Goal: Check status: Check status

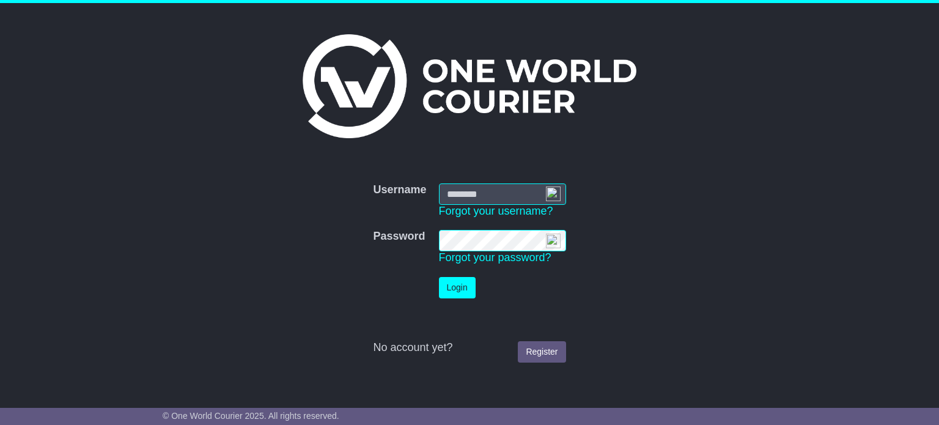
type input "**********"
click at [446, 284] on button "Login" at bounding box center [457, 287] width 37 height 21
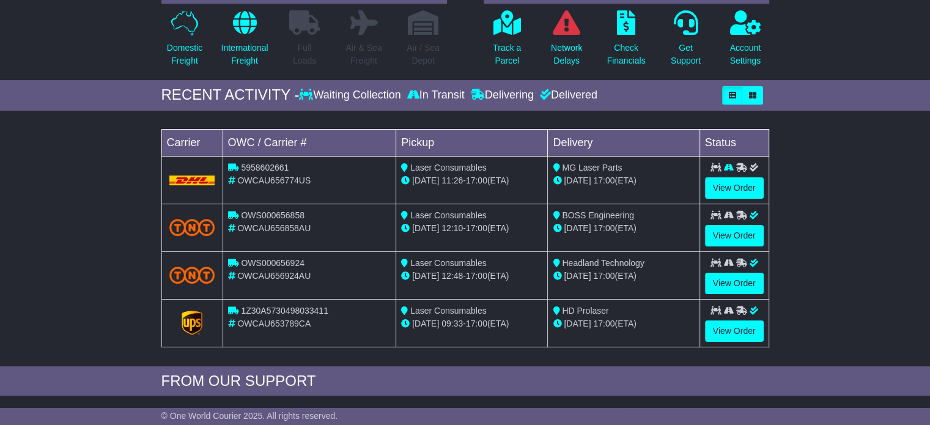
scroll to position [122, 0]
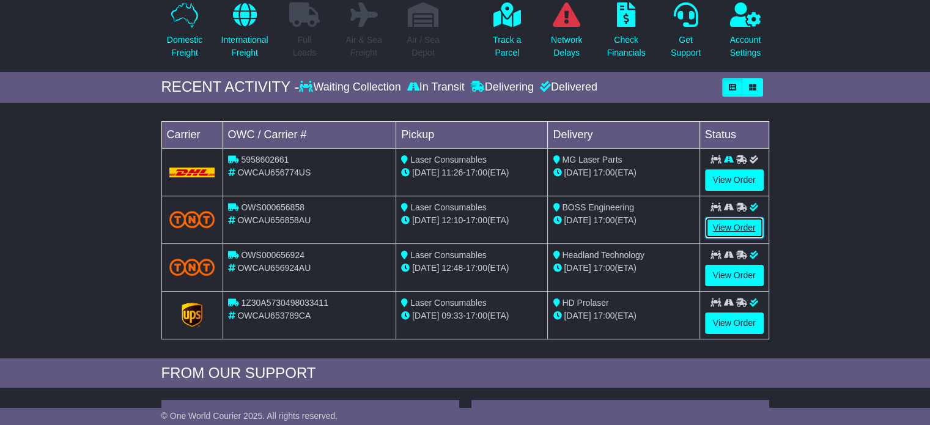
click at [733, 220] on link "View Order" at bounding box center [734, 227] width 59 height 21
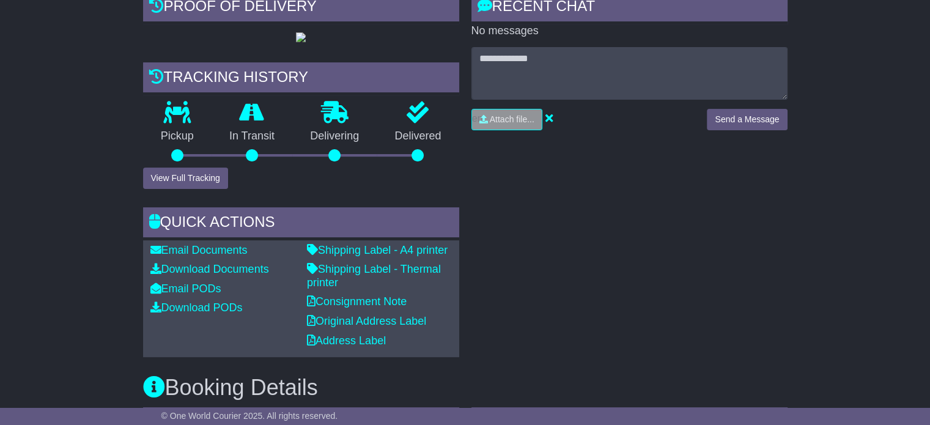
scroll to position [306, 0]
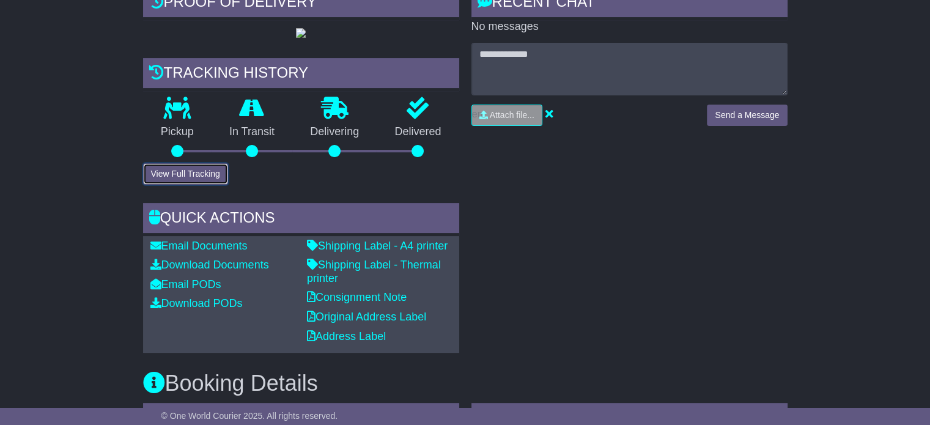
click at [168, 171] on button "View Full Tracking" at bounding box center [185, 173] width 85 height 21
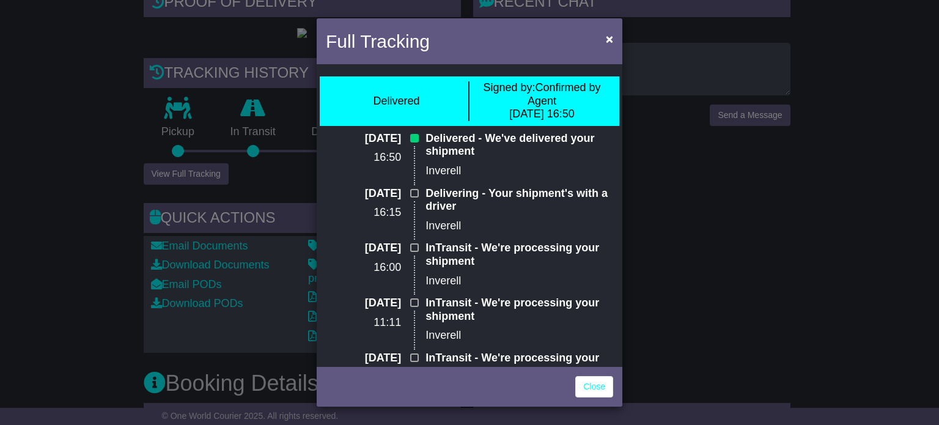
drag, startPoint x: 375, startPoint y: 100, endPoint x: 558, endPoint y: 159, distance: 192.2
click at [558, 159] on div "Delivered Signed by: Confirmed by Agent 10 Oct 2025 16:50 10 Oct 2025 16:50 Del…" at bounding box center [470, 215] width 306 height 297
copy div "Delivered Signed by: Confirmed by Agent 10 Oct 2025 16:50 10 Oct 2025 16:50 Del…"
click at [609, 39] on span "×" at bounding box center [609, 39] width 7 height 14
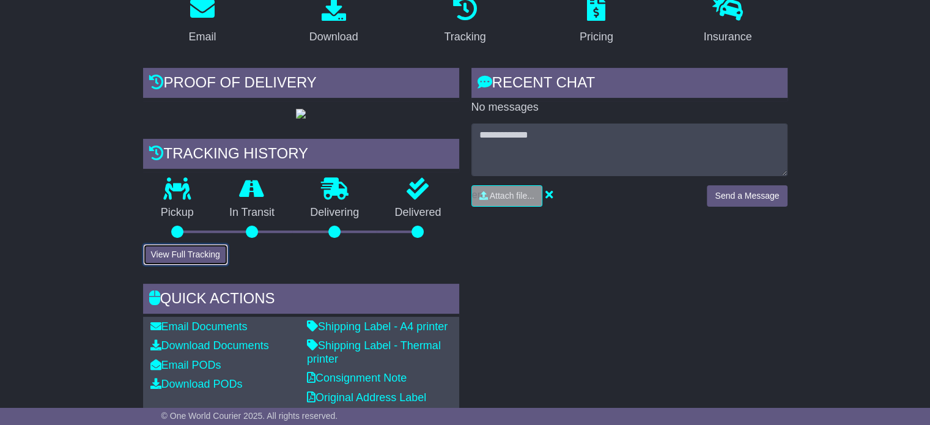
scroll to position [0, 0]
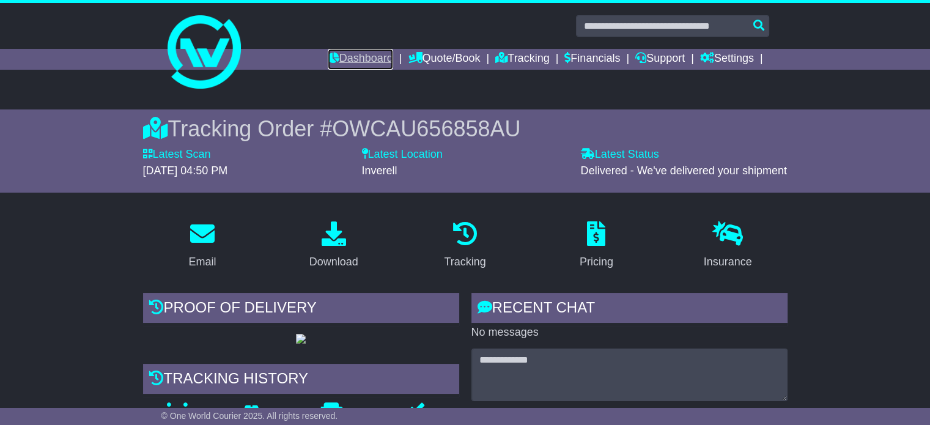
click at [348, 56] on link "Dashboard" at bounding box center [360, 59] width 65 height 21
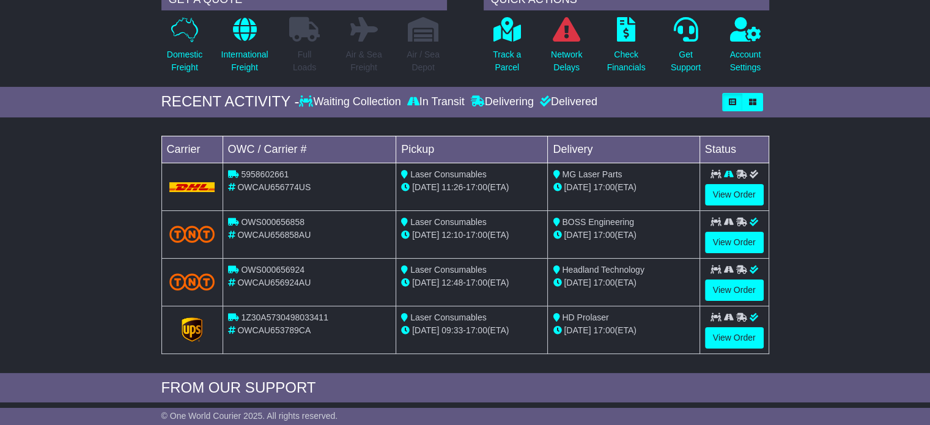
scroll to position [122, 0]
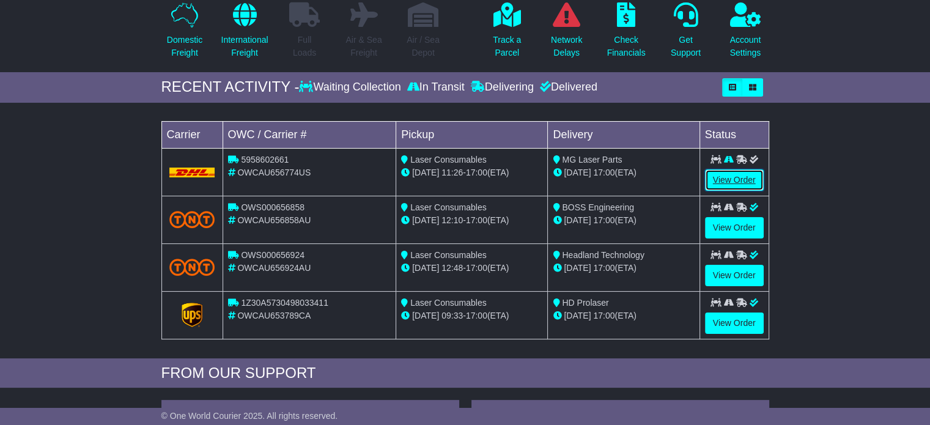
click at [728, 173] on link "View Order" at bounding box center [734, 179] width 59 height 21
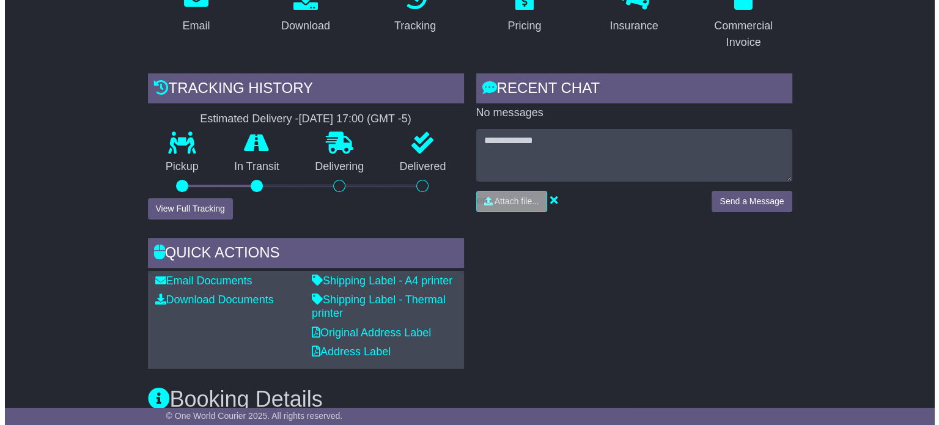
scroll to position [245, 0]
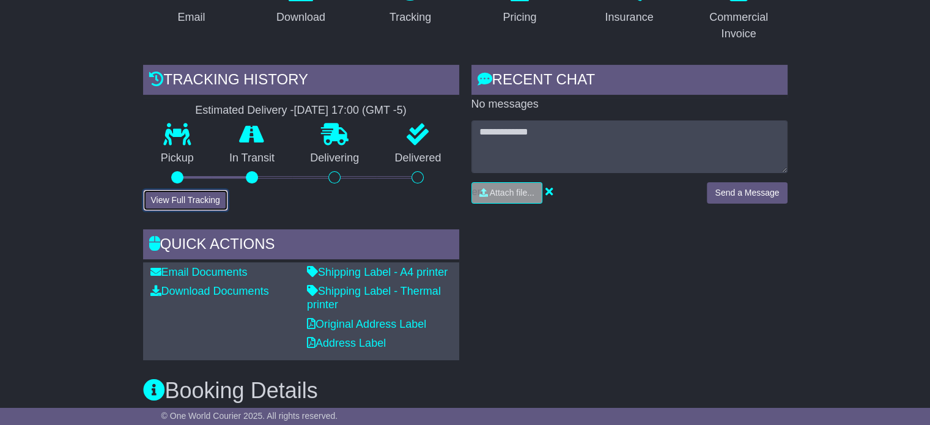
click at [180, 194] on button "View Full Tracking" at bounding box center [185, 200] width 85 height 21
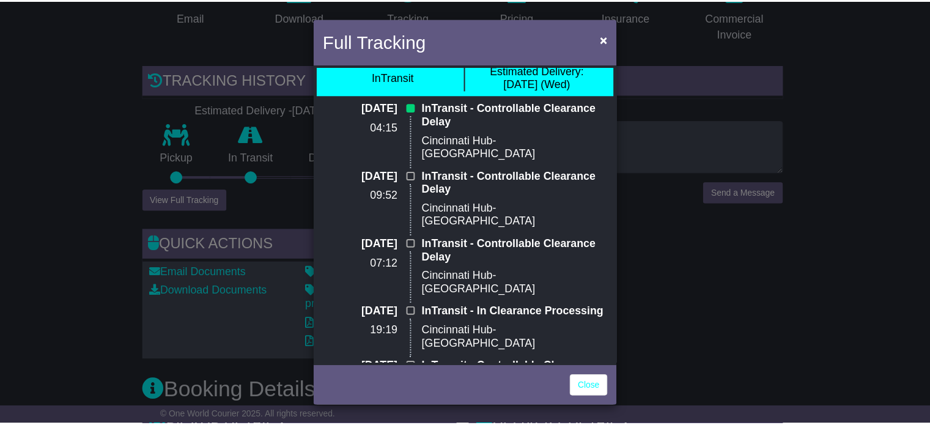
scroll to position [0, 0]
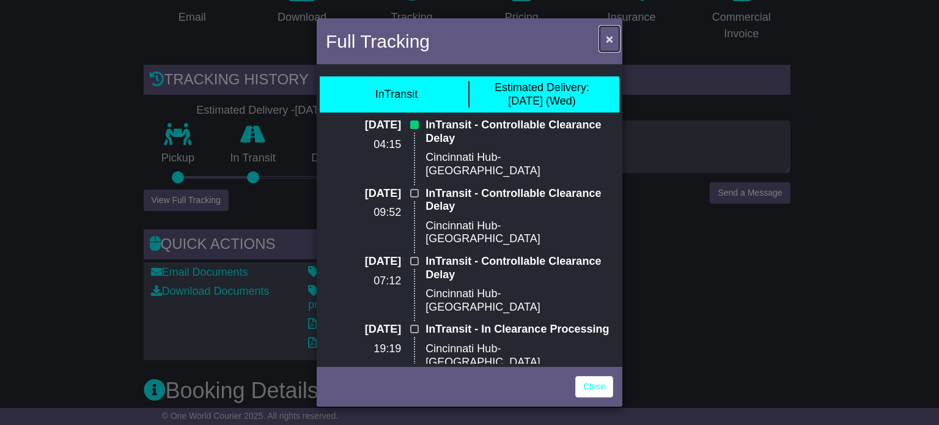
click at [609, 41] on span "×" at bounding box center [609, 39] width 7 height 14
